Goal: Transaction & Acquisition: Book appointment/travel/reservation

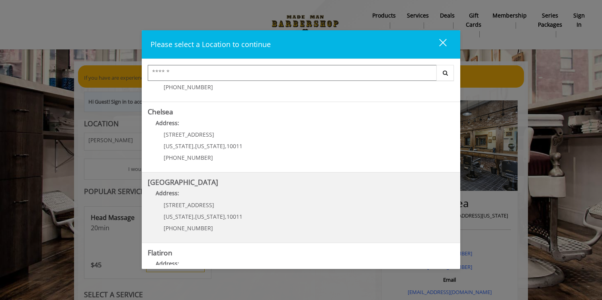
scroll to position [53, 0]
click at [200, 213] on span "New York" at bounding box center [210, 216] width 30 height 8
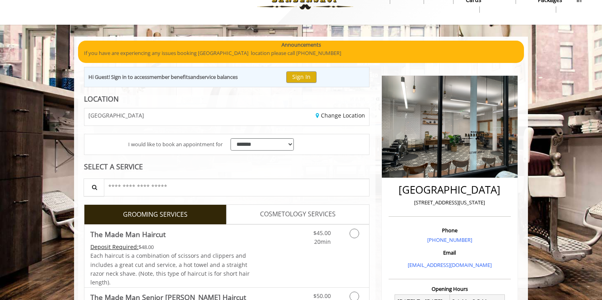
scroll to position [25, 0]
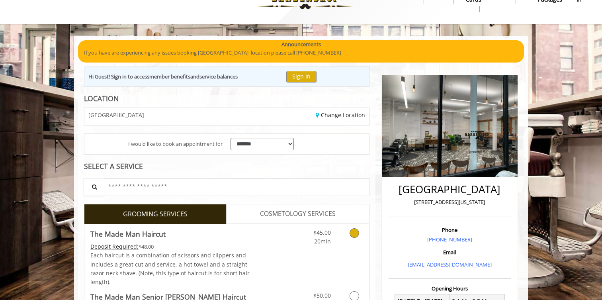
click at [357, 238] on link "Grooming services" at bounding box center [353, 235] width 20 height 22
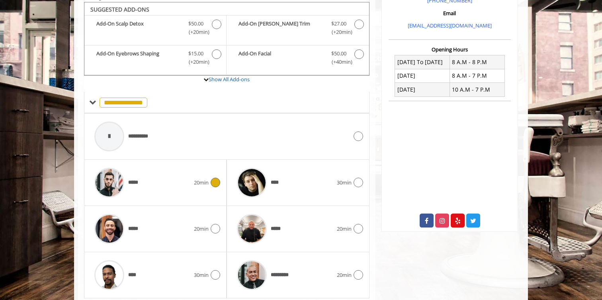
click at [163, 173] on div "*****" at bounding box center [141, 183] width 103 height 38
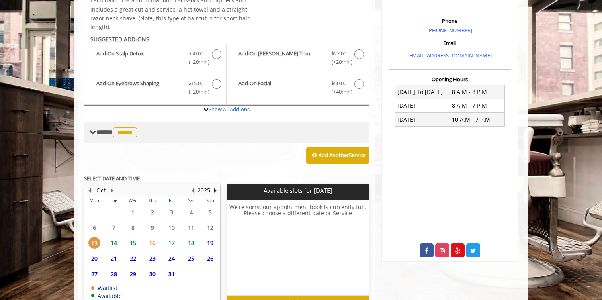
scroll to position [242, 0]
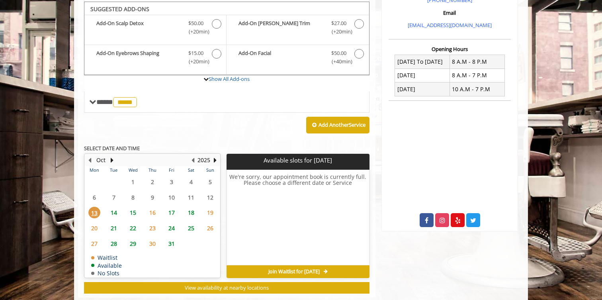
click at [133, 208] on span "15" at bounding box center [133, 213] width 12 height 12
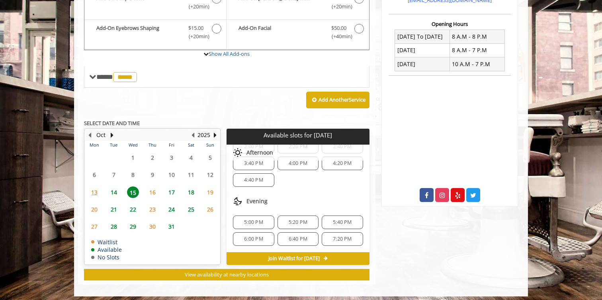
scroll to position [136, 0]
click at [322, 232] on div "7:20 PM" at bounding box center [342, 239] width 41 height 14
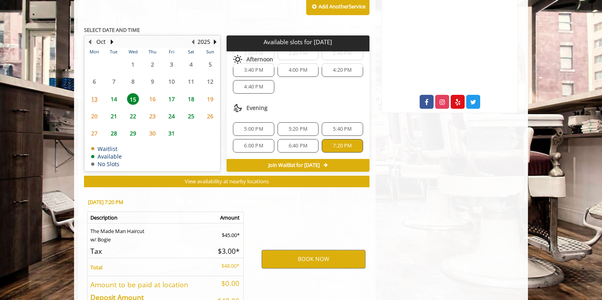
scroll to position [431, 0]
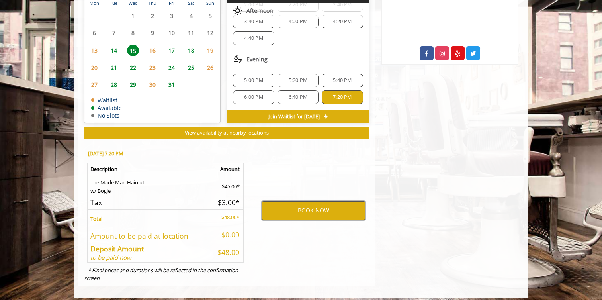
click at [291, 201] on button "BOOK NOW" at bounding box center [313, 210] width 104 height 18
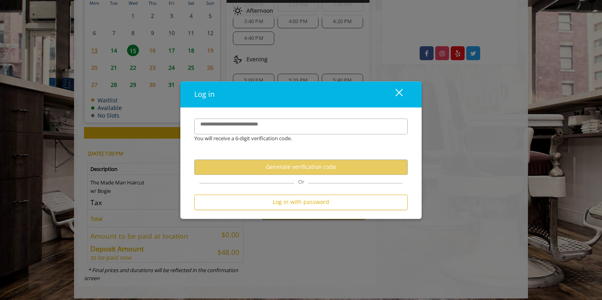
click at [253, 135] on div "You will receive a 6-digit verification code." at bounding box center [294, 138] width 213 height 8
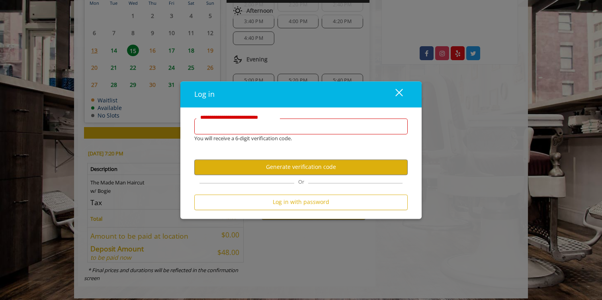
click at [248, 130] on input "**********" at bounding box center [300, 126] width 213 height 16
type input "**********"
click at [281, 164] on button "Generate verification code" at bounding box center [300, 167] width 213 height 16
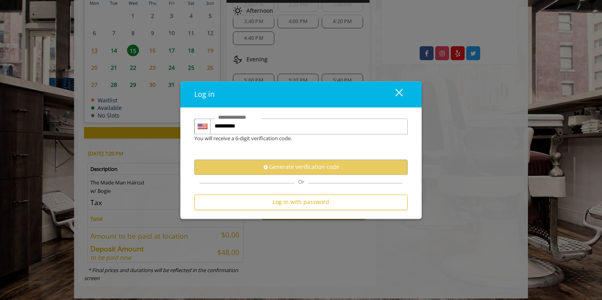
scroll to position [0, 0]
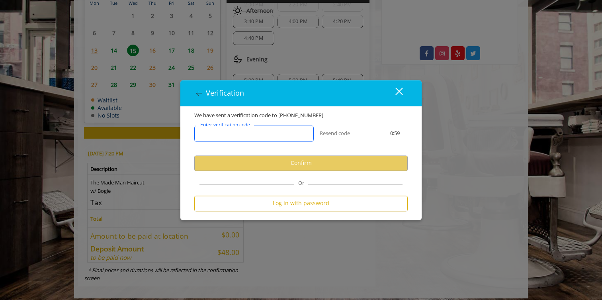
click at [272, 138] on input "Enter verification code" at bounding box center [253, 133] width 119 height 16
type input "******"
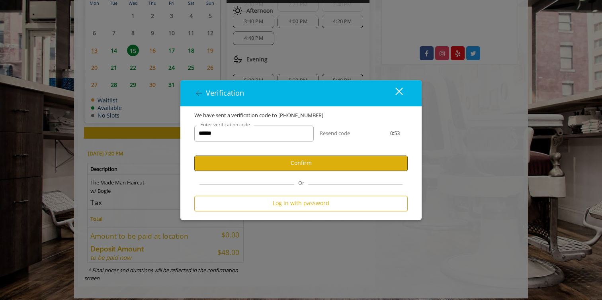
click at [258, 164] on button "Confirm" at bounding box center [300, 163] width 213 height 16
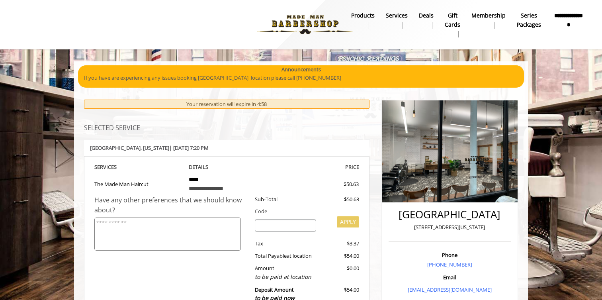
scroll to position [161, 0]
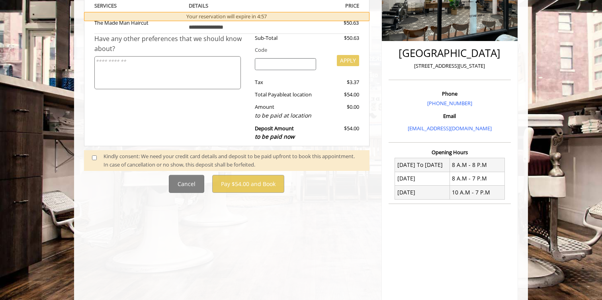
click at [120, 157] on div "Kindly consent: We need your credit card details and deposit to be paid upfront…" at bounding box center [232, 160] width 258 height 17
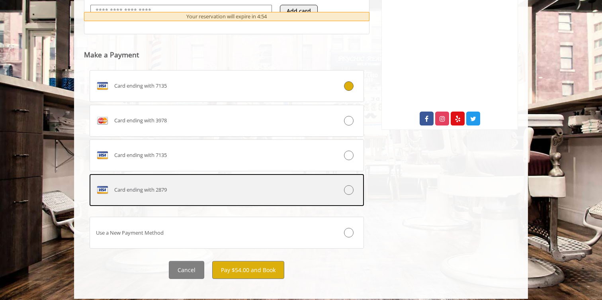
click at [251, 190] on div "Card ending with 2879" at bounding box center [204, 189] width 228 height 13
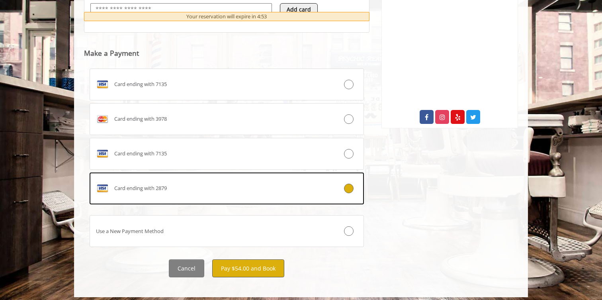
click at [275, 271] on button "Pay $54.00 and Book" at bounding box center [248, 268] width 72 height 18
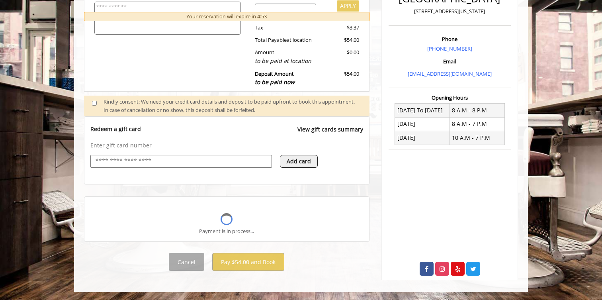
scroll to position [213, 0]
